Goal: Task Accomplishment & Management: Manage account settings

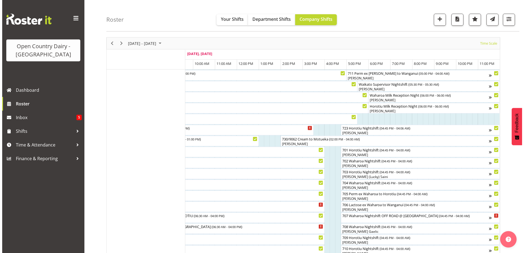
scroll to position [27, 0]
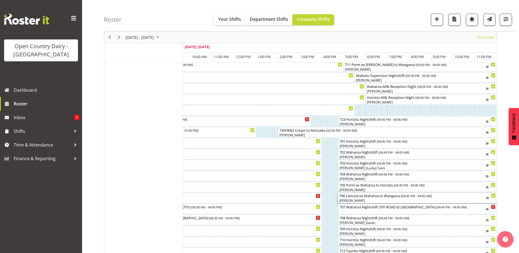
click at [382, 198] on div "706 Lactose ex Waharoa to [GEOGRAPHIC_DATA] ( 04:45 PM - 04:00 AM )" at bounding box center [413, 195] width 147 height 5
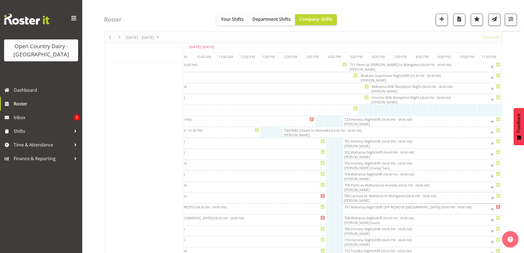
scroll to position [0, 3363]
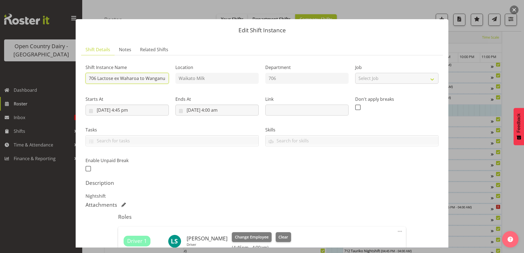
click at [146, 78] on input "706 Lactose ex Waharoa to Wanganui" at bounding box center [126, 78] width 83 height 11
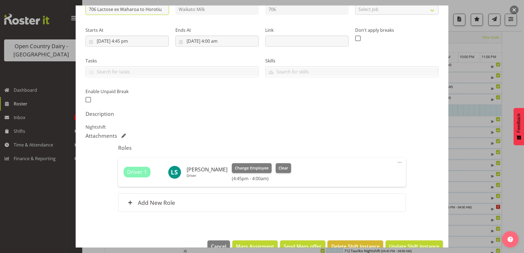
scroll to position [82, 0]
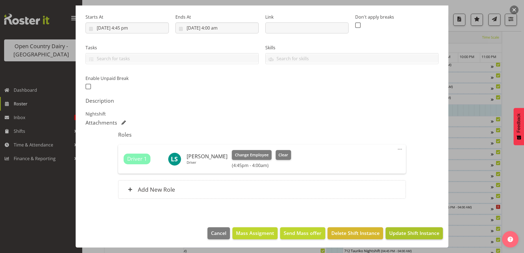
type input "706 Lactose ex Waharoa to Horotiu"
click at [406, 231] on span "Update Shift Instance" at bounding box center [414, 232] width 50 height 7
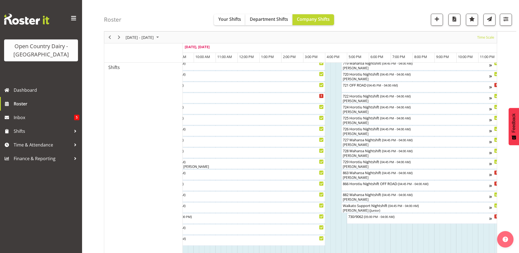
scroll to position [264, 0]
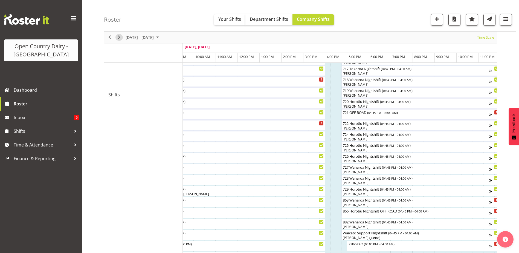
click at [121, 36] on span "Next" at bounding box center [119, 37] width 7 height 7
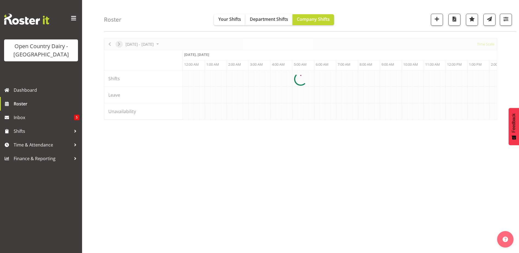
scroll to position [18, 0]
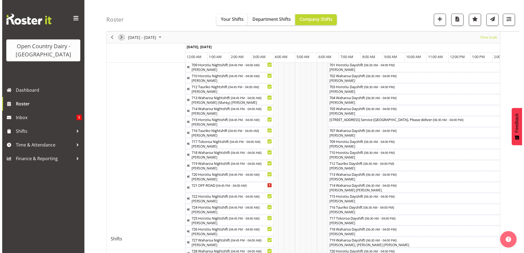
scroll to position [127, 0]
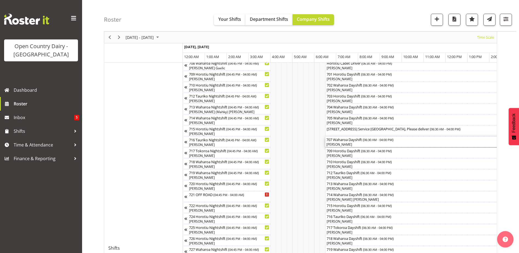
click at [350, 140] on div "707 Waharoa Dayshift ( 06:30 AM - 04:00 PM )" at bounding box center [430, 139] width 206 height 5
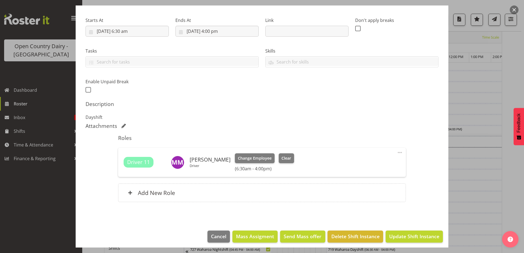
scroll to position [82, 0]
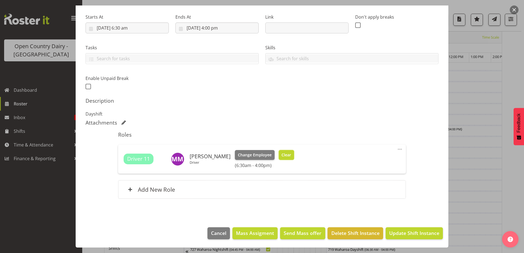
click at [283, 155] on span "Clear" at bounding box center [286, 155] width 10 height 6
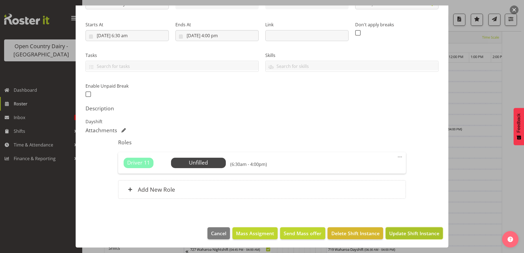
click at [403, 231] on span "Update Shift Instance" at bounding box center [414, 233] width 50 height 7
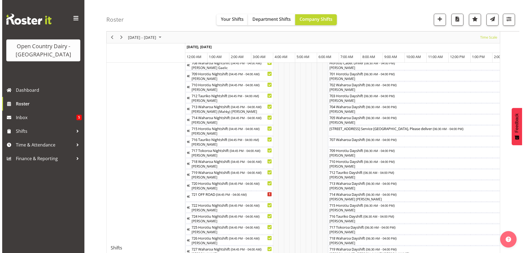
scroll to position [155, 0]
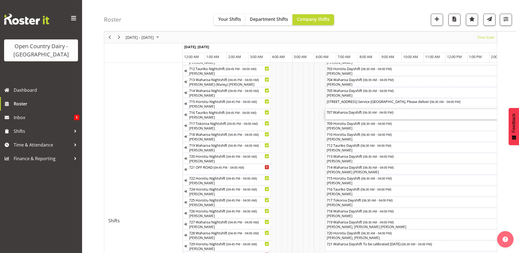
click at [341, 115] on div "707 Waharoa Dayshift ( 06:30 AM - 04:00 PM )" at bounding box center [430, 114] width 206 height 10
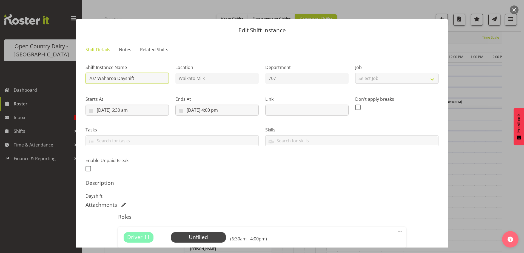
click at [139, 80] on input "707 Waharoa Dayshift" at bounding box center [126, 78] width 83 height 11
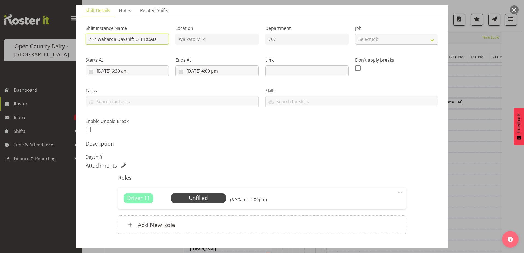
scroll to position [74, 0]
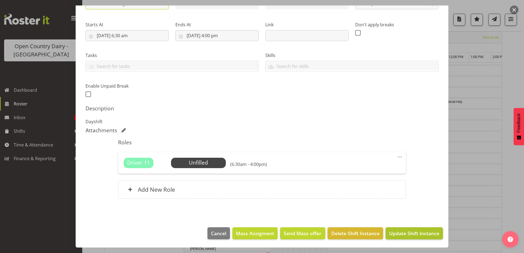
type input "707 Waharoa Dayshift OFF ROAD"
click at [401, 229] on button "Update Shift Instance" at bounding box center [413, 233] width 57 height 12
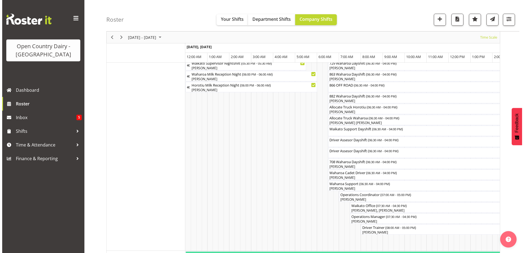
scroll to position [429, 0]
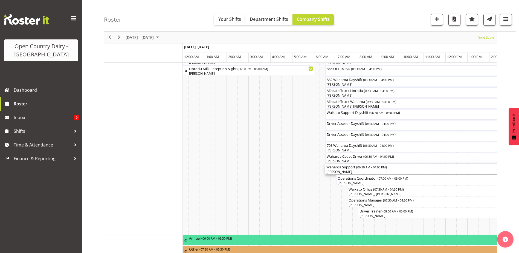
click at [354, 170] on div "[PERSON_NAME]" at bounding box center [430, 171] width 206 height 5
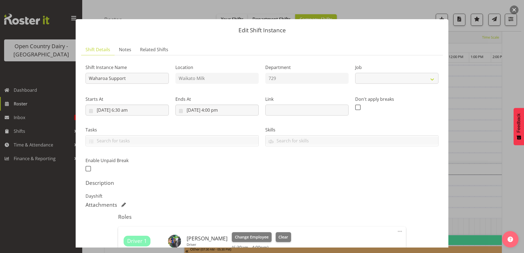
select select "9052"
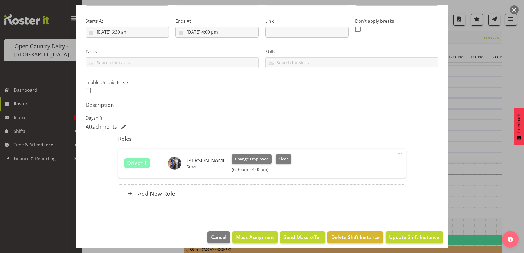
scroll to position [82, 0]
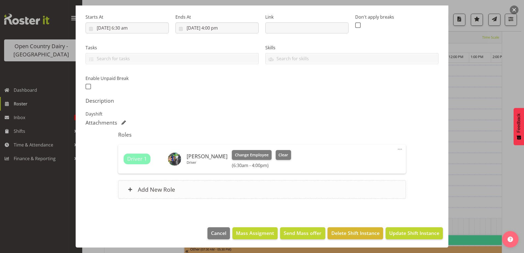
click at [131, 190] on span at bounding box center [130, 189] width 4 height 4
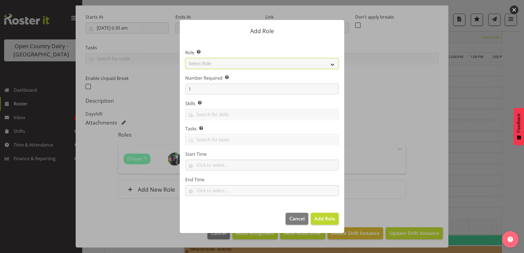
click at [289, 60] on select "Select Role Cadet Driver Crew Leader Driver Driver Buddy Driver Assessor Dayshi…" at bounding box center [261, 63] width 153 height 11
select select "1166"
click at [185, 58] on select "Select Role Cadet Driver Crew Leader Driver Driver Buddy Driver Assessor Dayshi…" at bounding box center [261, 63] width 153 height 11
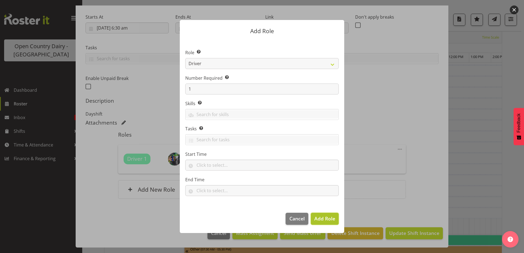
click at [323, 217] on span "Add Role" at bounding box center [324, 218] width 21 height 7
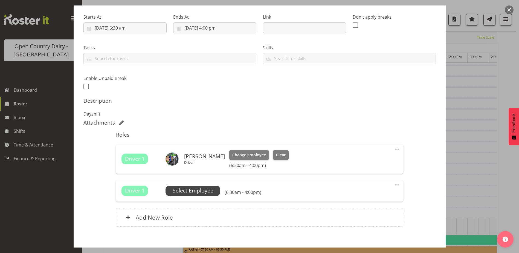
click at [201, 190] on span "Select Employee" at bounding box center [193, 191] width 41 height 8
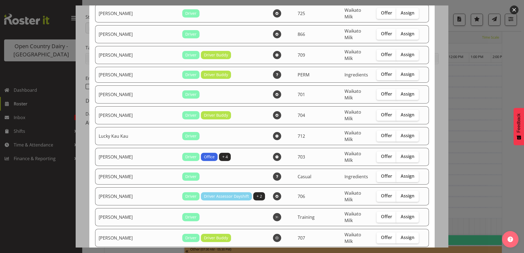
scroll to position [465, 0]
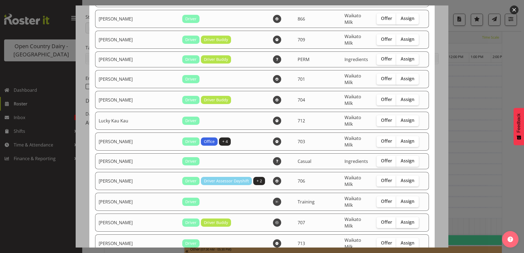
click at [400, 219] on span "Assign" at bounding box center [407, 221] width 14 height 5
click at [396, 220] on input "Assign" at bounding box center [398, 222] width 4 height 4
checkbox input "true"
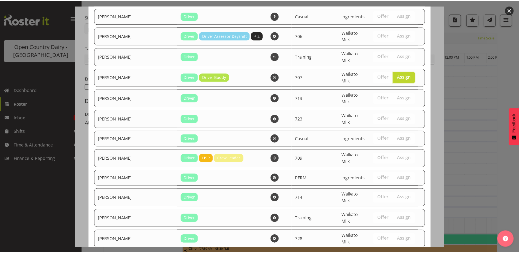
scroll to position [615, 0]
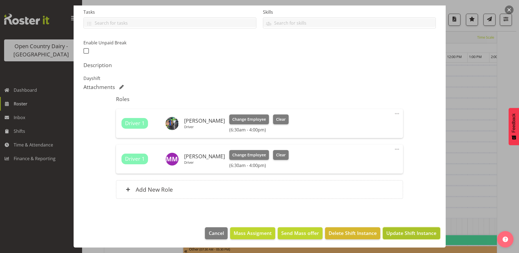
click at [395, 234] on span "Update Shift Instance" at bounding box center [412, 232] width 50 height 7
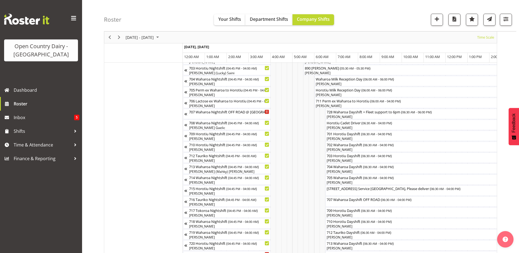
scroll to position [0, 0]
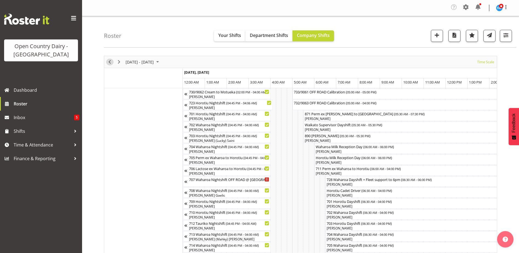
click at [108, 62] on span "Previous" at bounding box center [110, 62] width 7 height 7
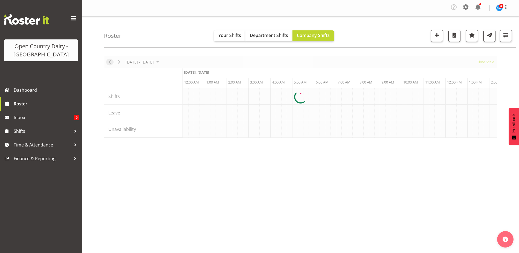
scroll to position [0, 3154]
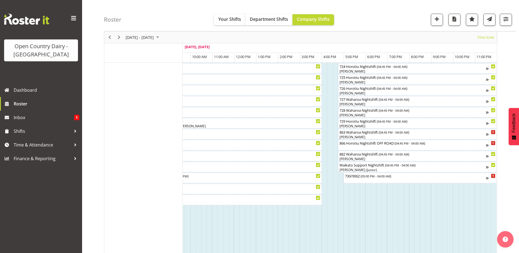
scroll to position [356, 0]
